Goal: Task Accomplishment & Management: Use online tool/utility

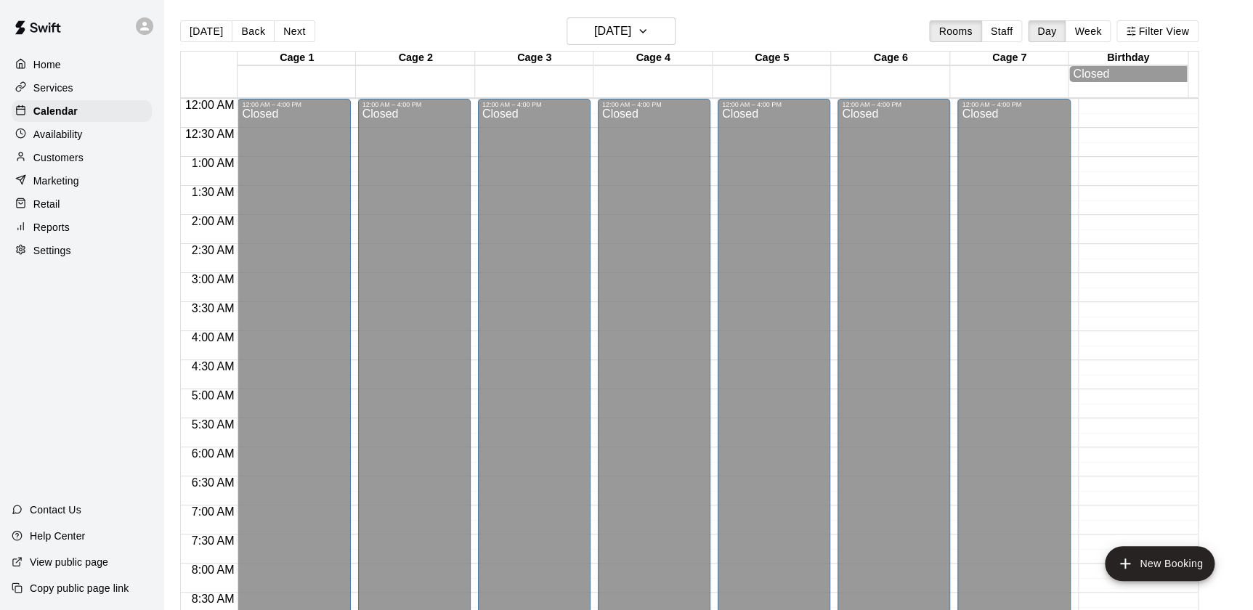
scroll to position [820, 0]
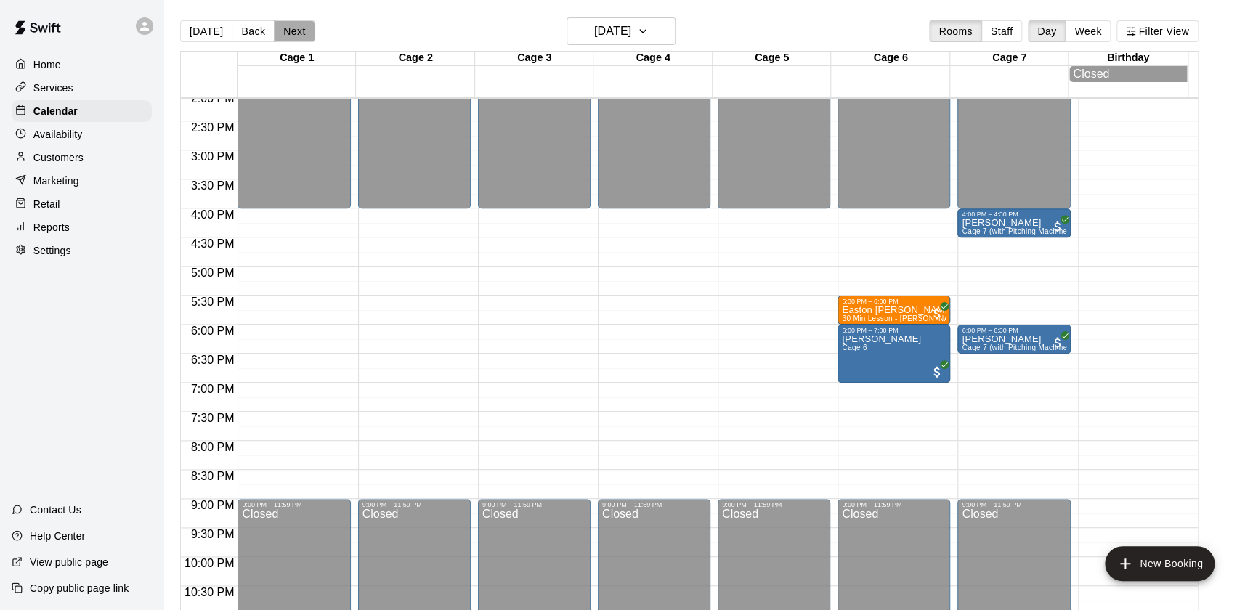
click at [286, 39] on button "Next" at bounding box center [294, 31] width 41 height 22
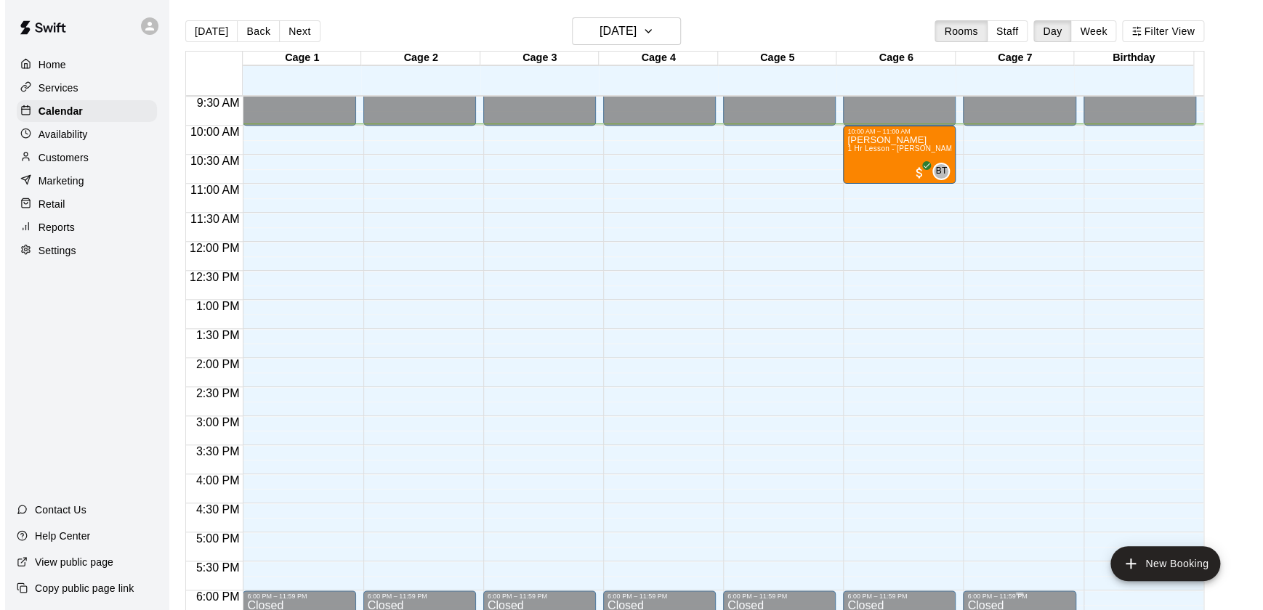
scroll to position [551, 0]
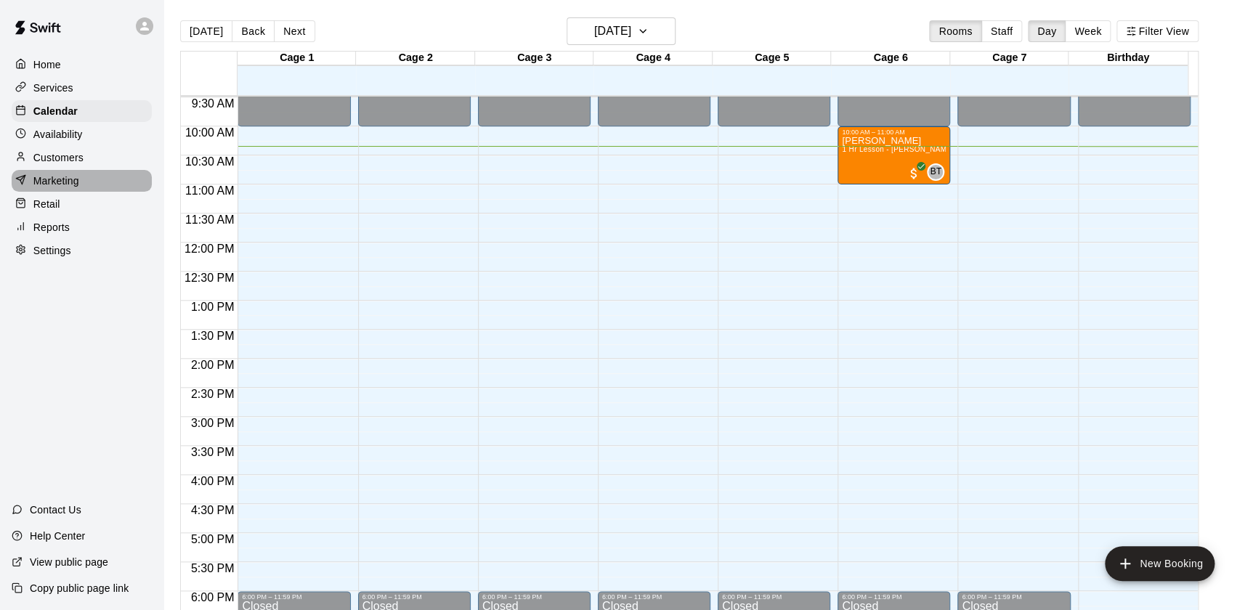
click at [51, 185] on p "Marketing" at bounding box center [56, 181] width 46 height 15
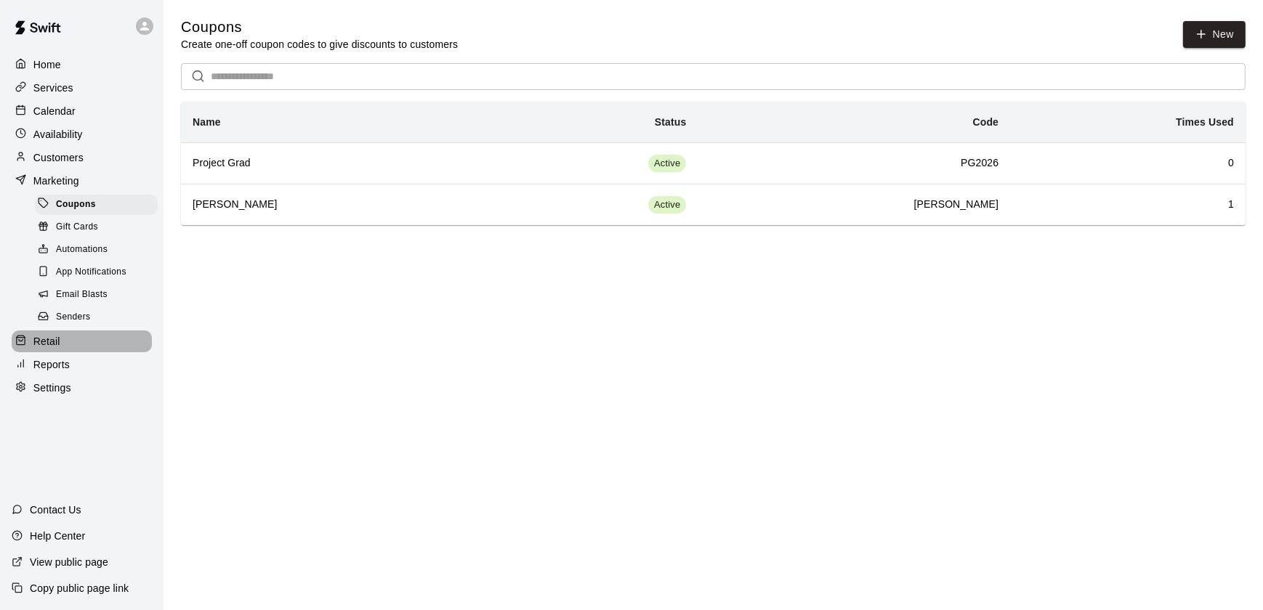
click at [31, 347] on div at bounding box center [24, 342] width 18 height 14
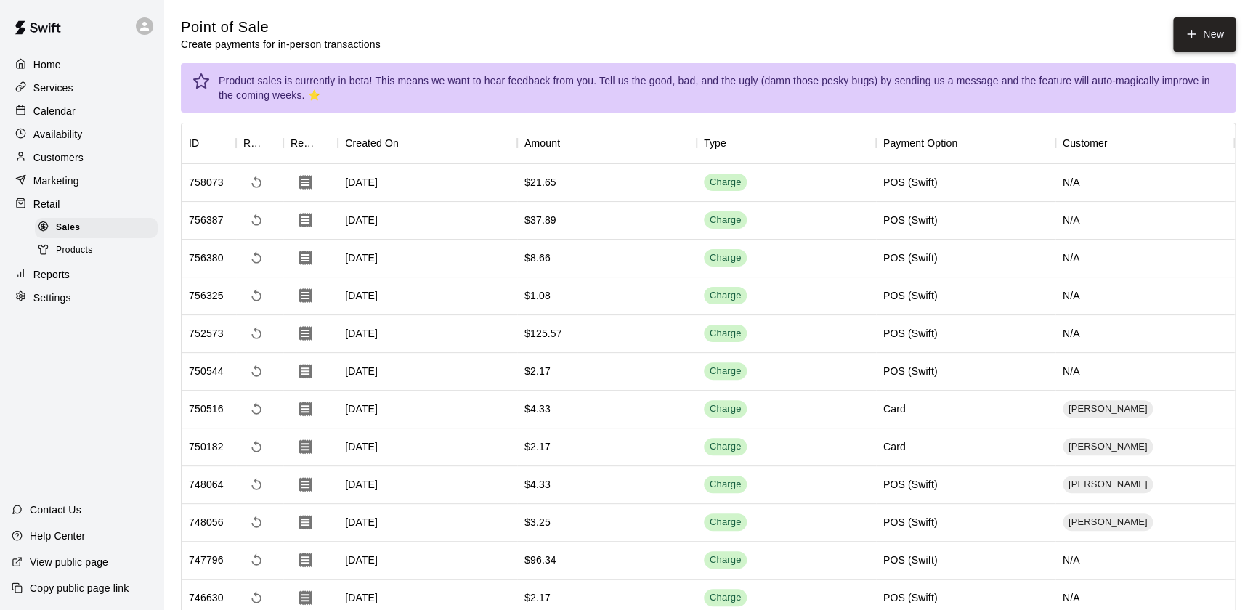
click at [1196, 33] on icon "button" at bounding box center [1191, 34] width 13 height 13
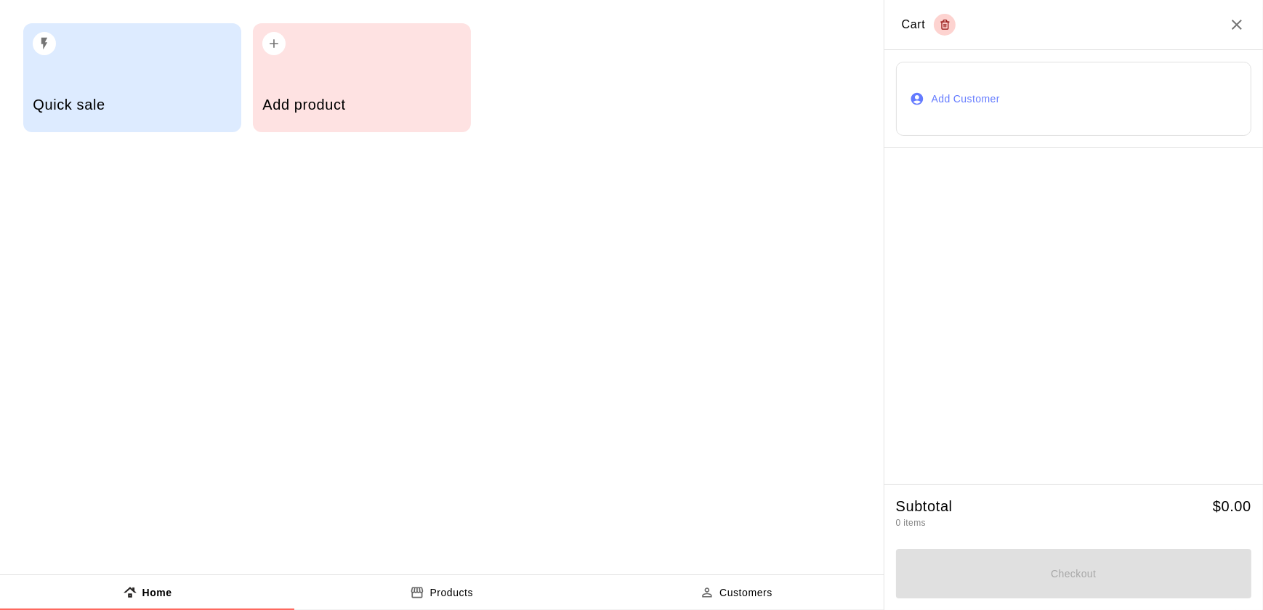
click at [291, 57] on div "Add product" at bounding box center [362, 77] width 218 height 109
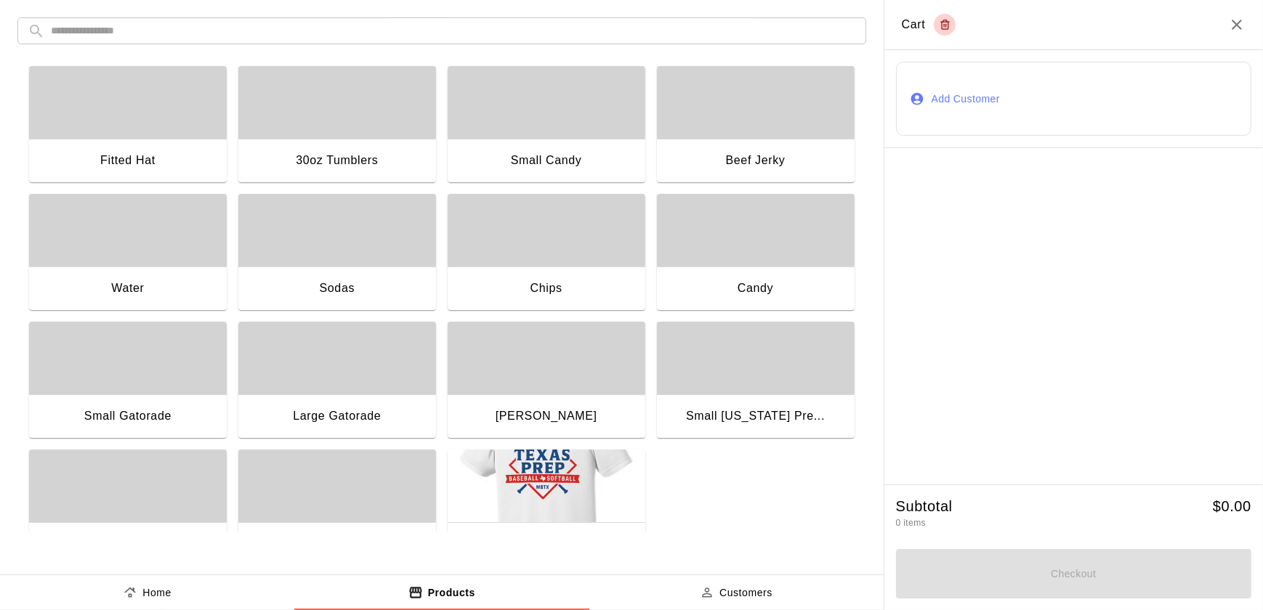
click at [153, 392] on div "button" at bounding box center [128, 358] width 198 height 73
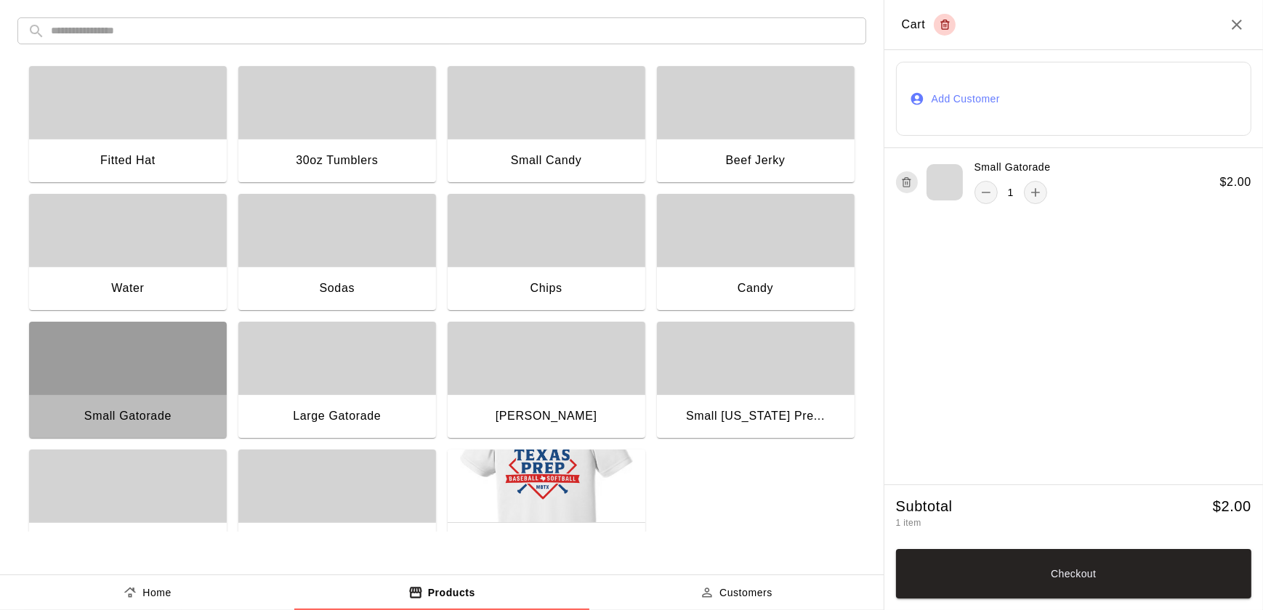
click at [153, 392] on div "button" at bounding box center [128, 358] width 198 height 73
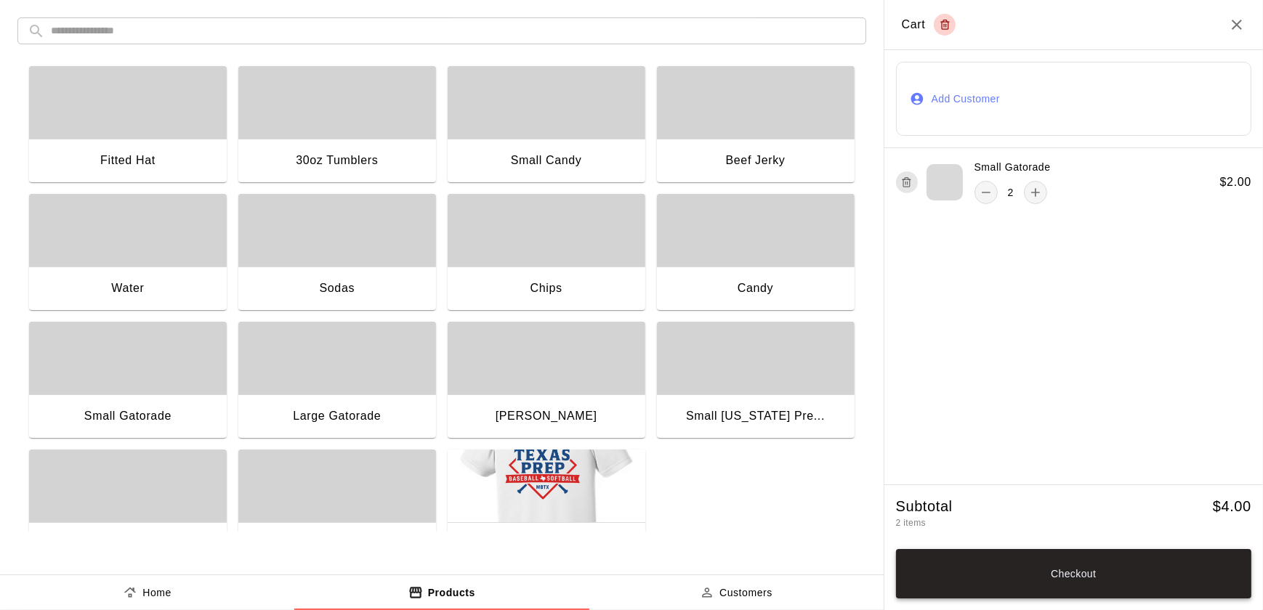
click at [1107, 559] on button "Checkout" at bounding box center [1073, 573] width 355 height 49
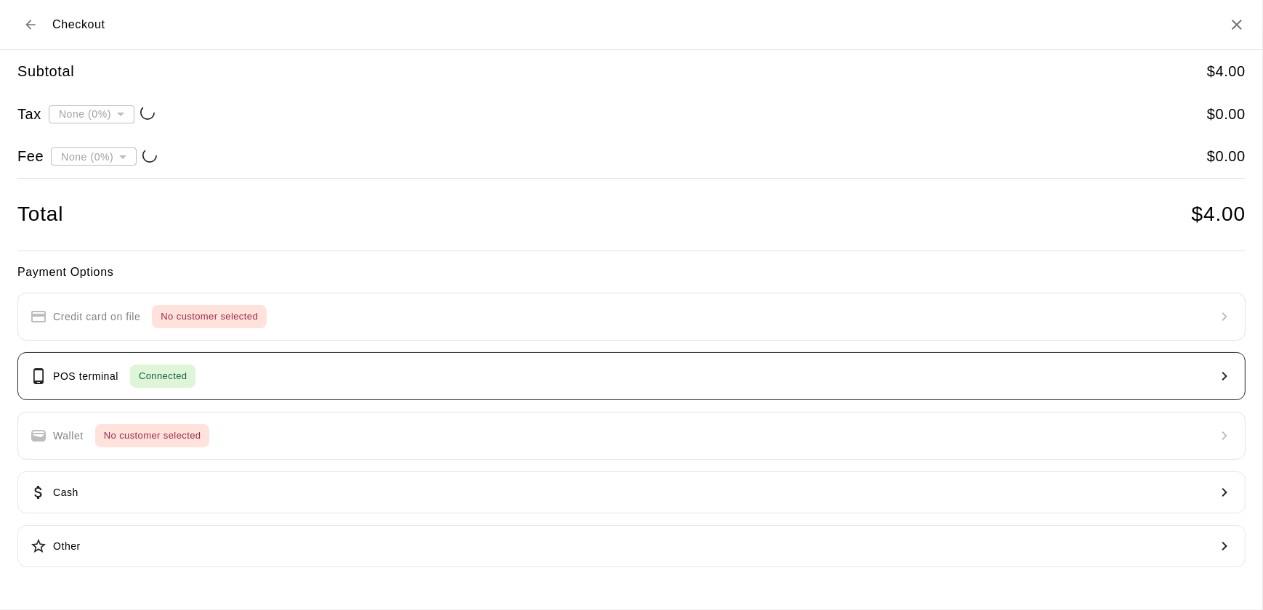
type input "**********"
click at [189, 374] on span "Connected" at bounding box center [162, 376] width 65 height 17
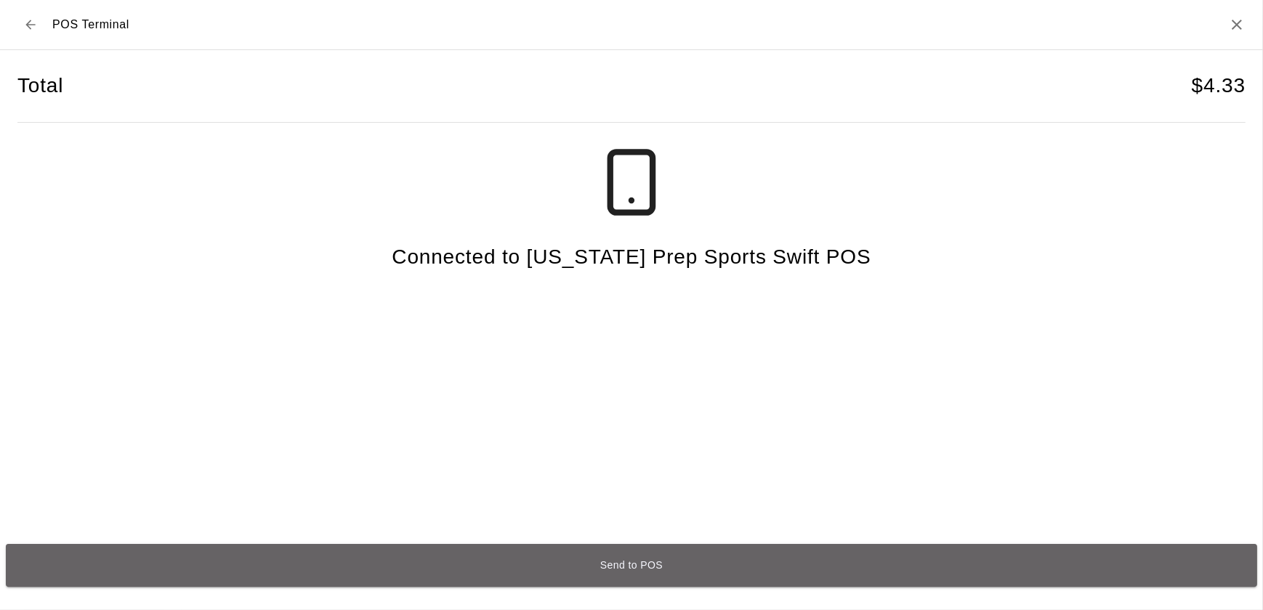
click at [669, 560] on button "Send to POS" at bounding box center [631, 565] width 1251 height 43
